Goal: Navigation & Orientation: Find specific page/section

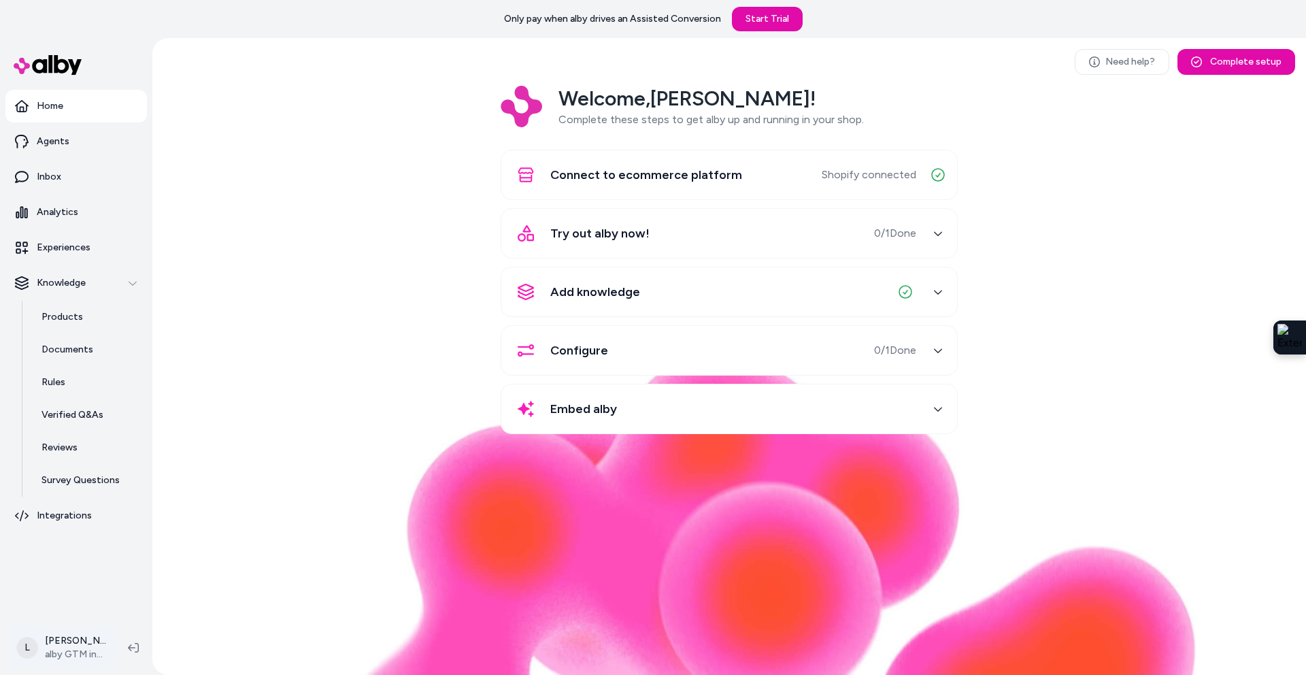
click at [93, 650] on html "Only pay when alby drives an Assisted Conversion Start Trial Home Agents Inbox …" at bounding box center [653, 337] width 1306 height 675
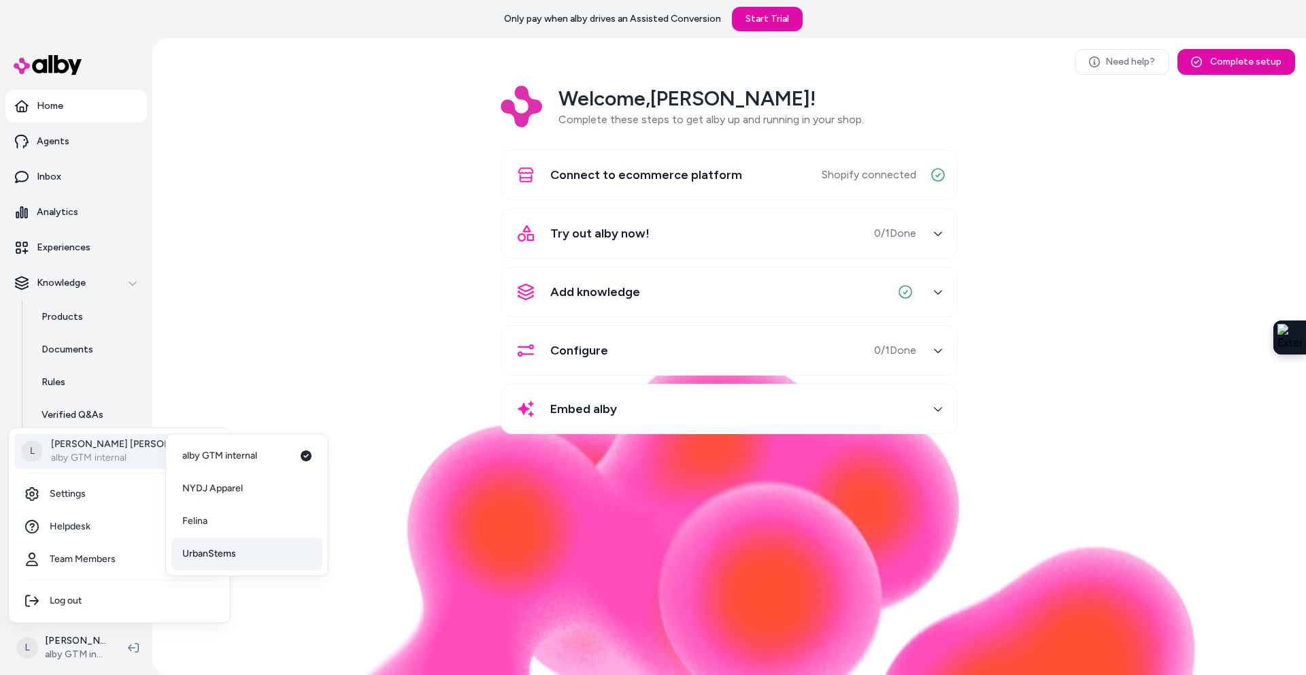
click at [220, 549] on span "UrbanStems" at bounding box center [209, 554] width 54 height 14
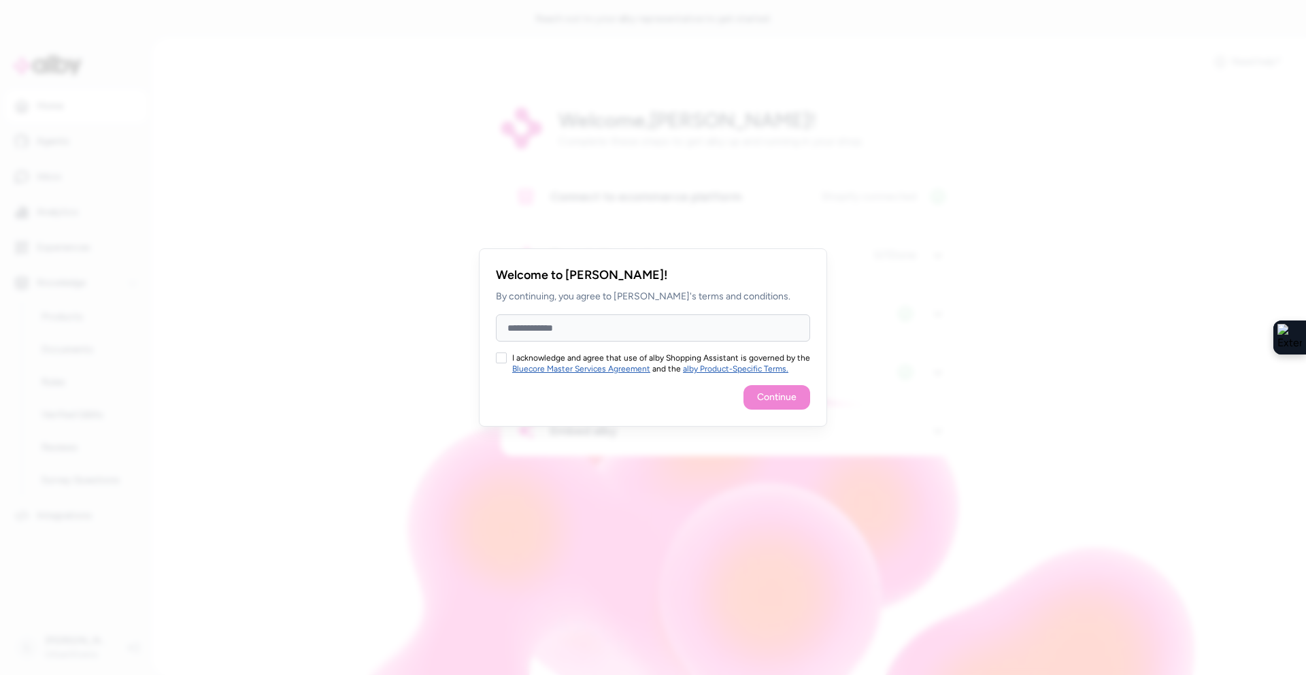
click at [384, 320] on div at bounding box center [653, 337] width 1306 height 675
click at [740, 333] on input "Full Name" at bounding box center [653, 327] width 314 height 27
type input "**********"
click at [503, 360] on button "I acknowledge and agree that use of alby Shopping Assistant is governed by the …" at bounding box center [501, 357] width 11 height 11
click at [765, 389] on button "Continue" at bounding box center [777, 397] width 67 height 24
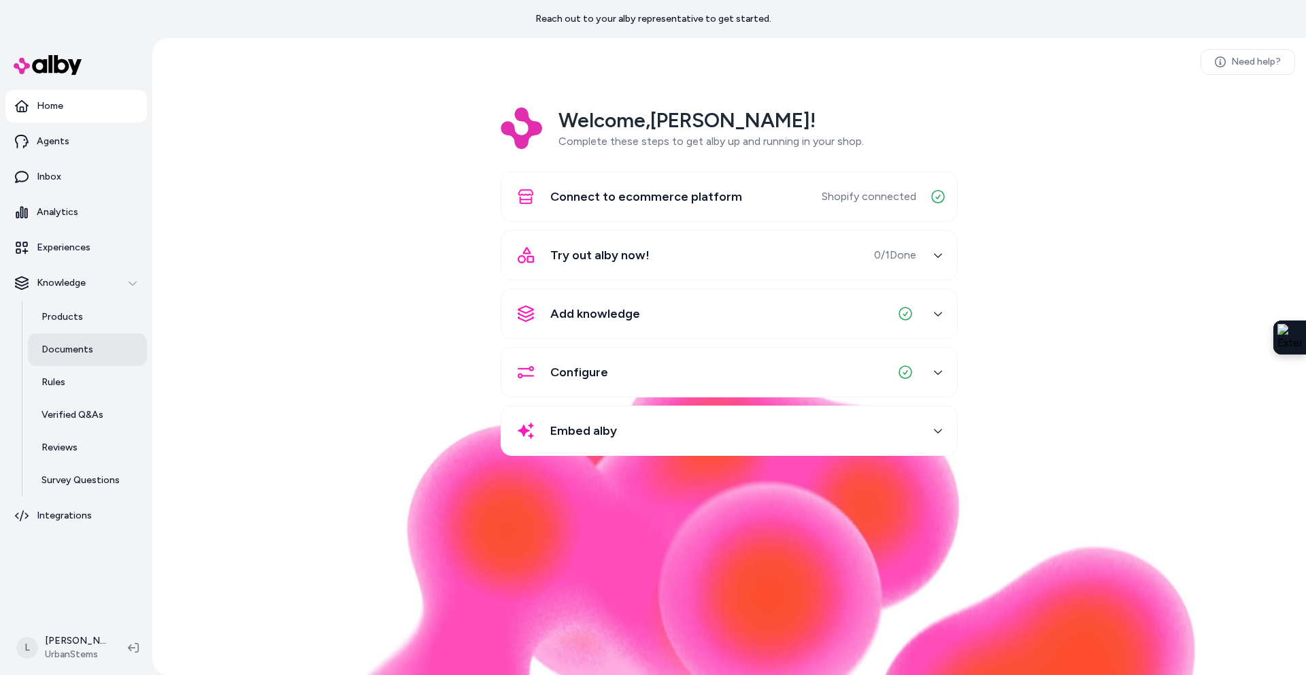
click at [81, 346] on p "Documents" at bounding box center [68, 350] width 52 height 14
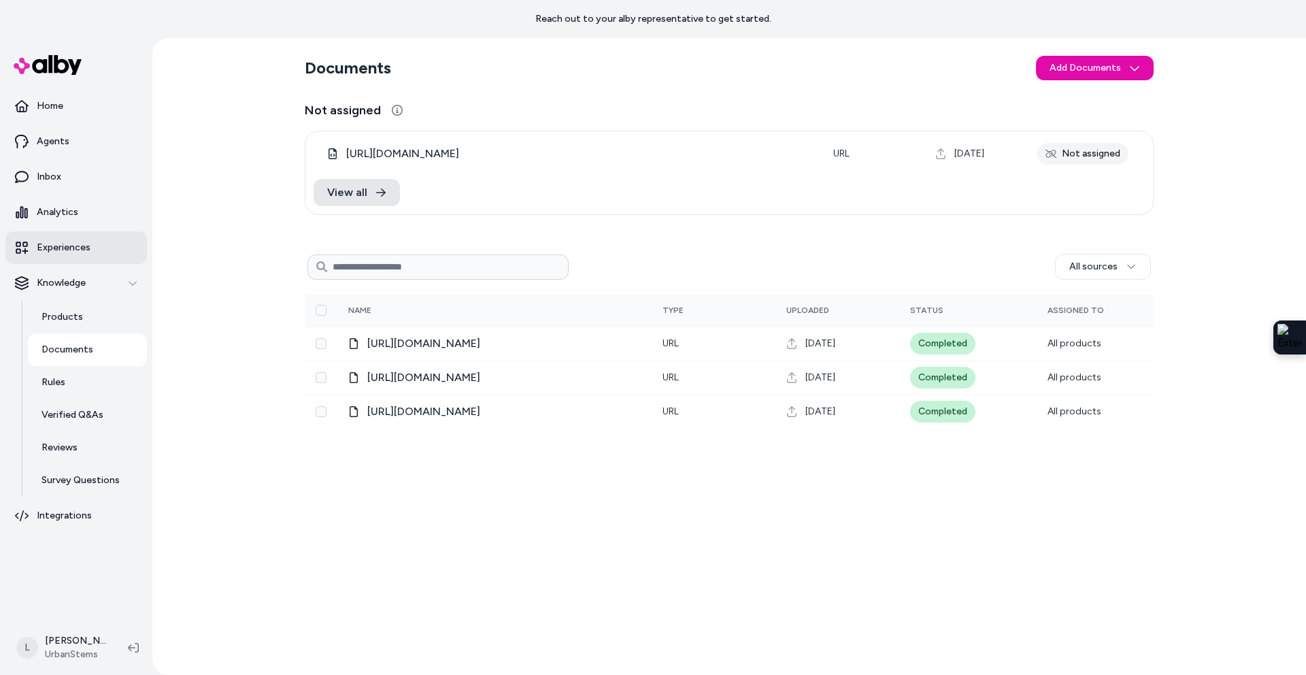
click at [71, 248] on p "Experiences" at bounding box center [64, 248] width 54 height 14
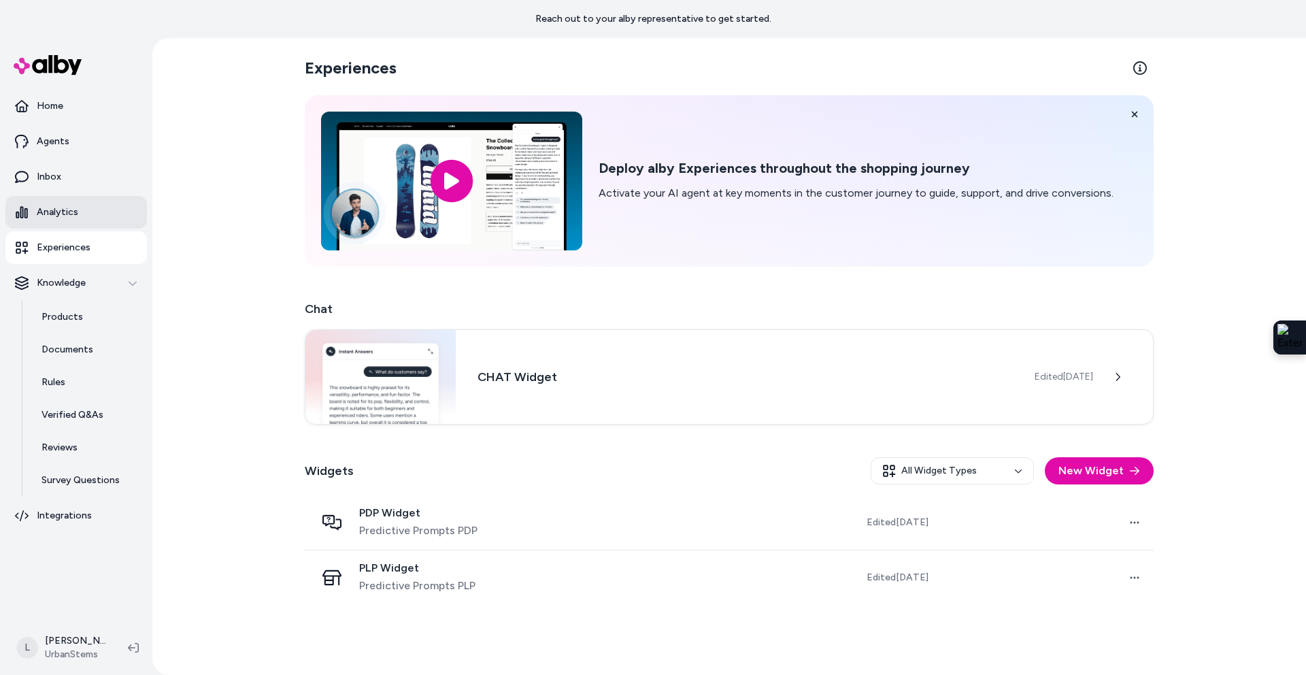
click at [71, 213] on p "Analytics" at bounding box center [58, 212] width 42 height 14
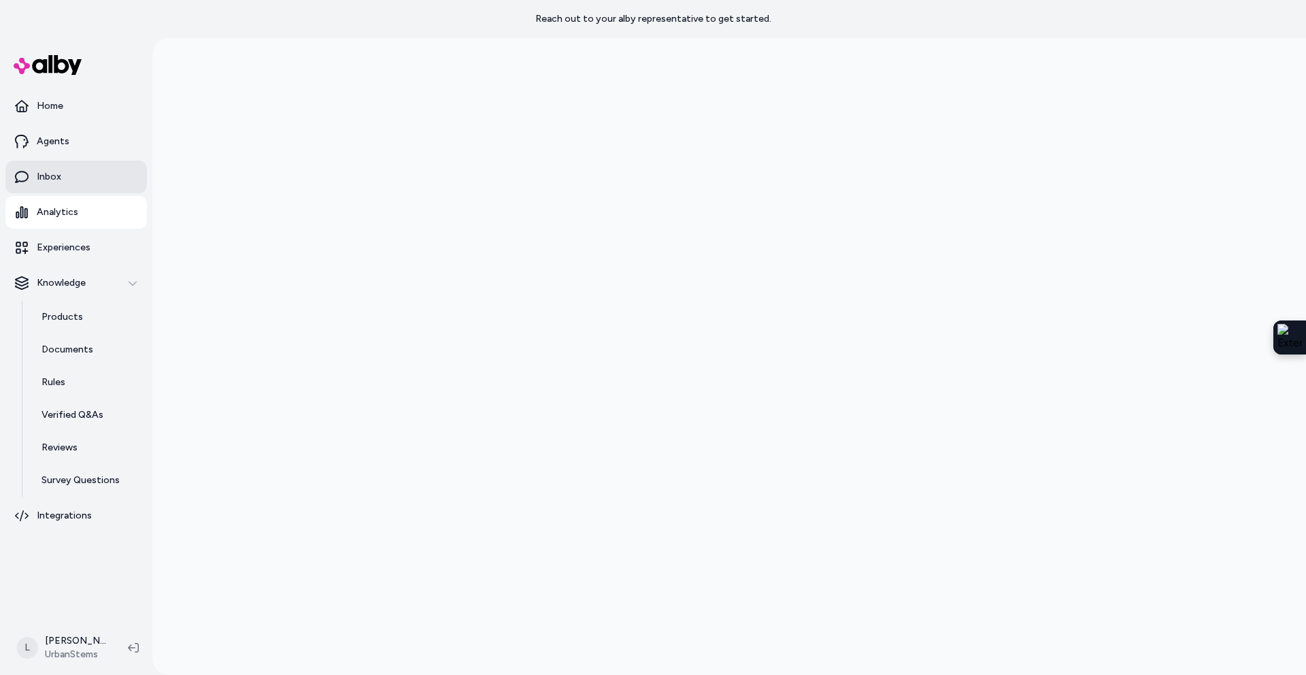
click at [54, 177] on p "Inbox" at bounding box center [49, 177] width 24 height 14
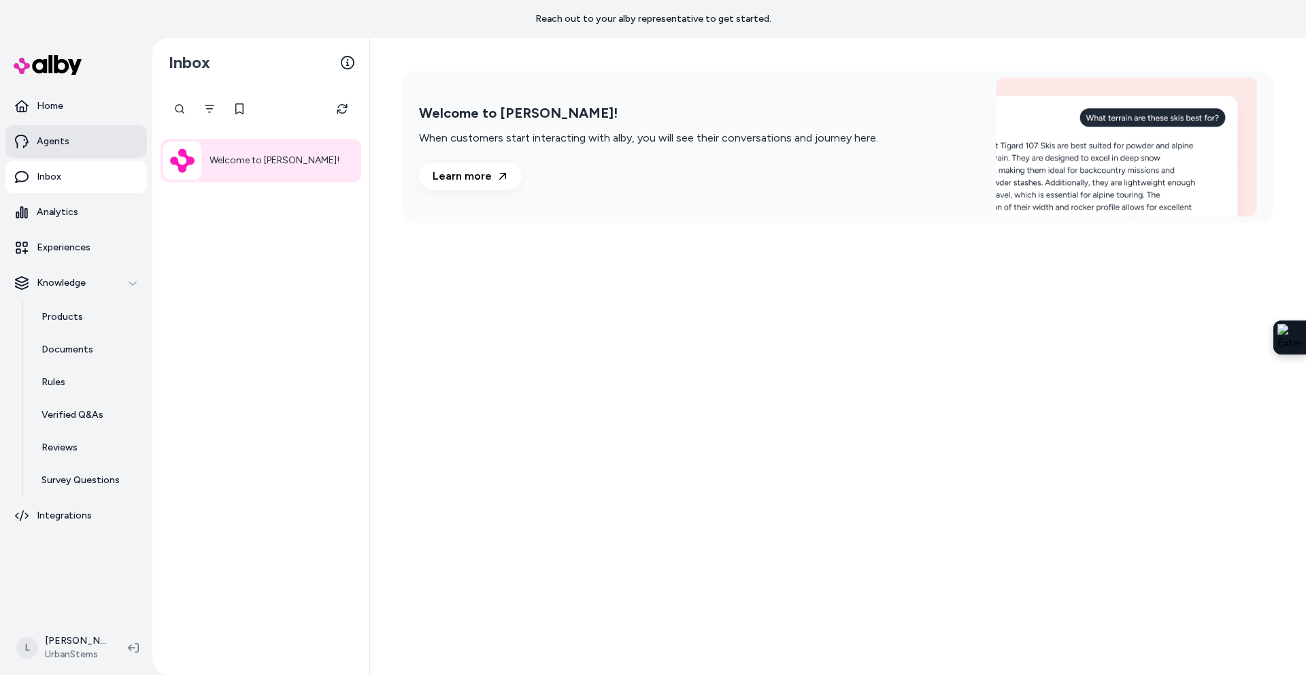
click at [31, 140] on link "Agents" at bounding box center [76, 141] width 142 height 33
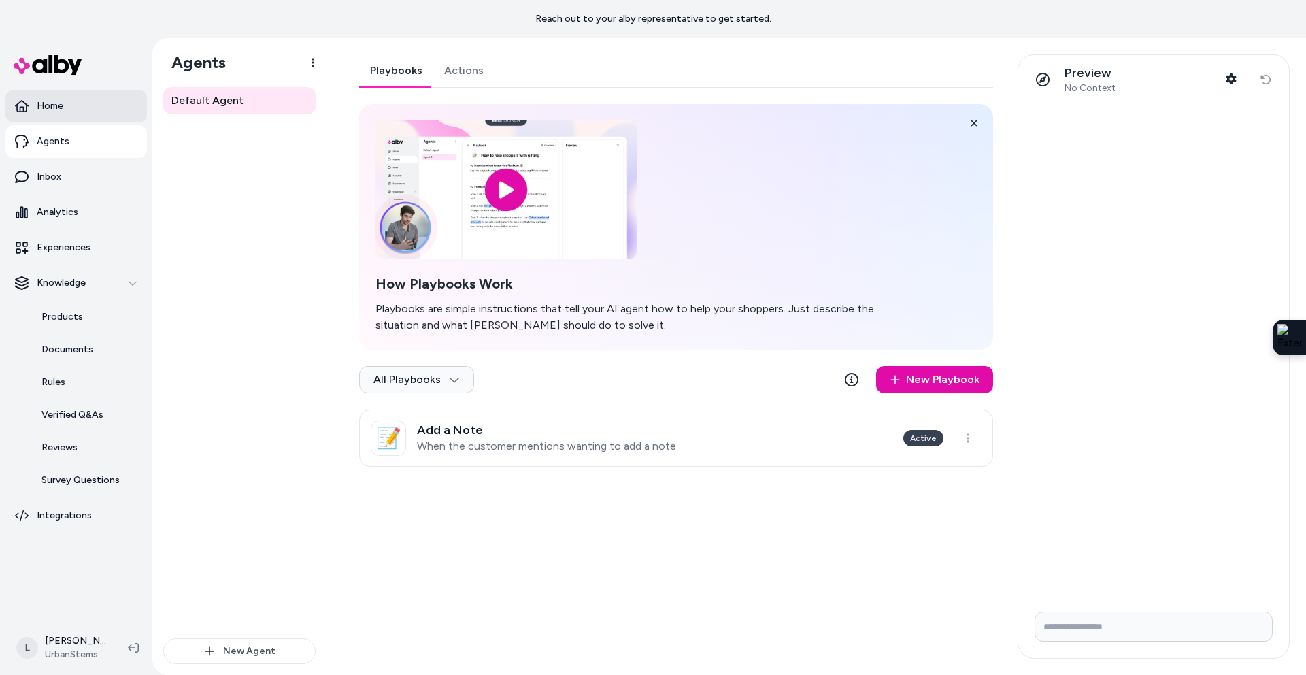
click at [61, 108] on p "Home" at bounding box center [50, 106] width 27 height 14
